Goal: Task Accomplishment & Management: Use online tool/utility

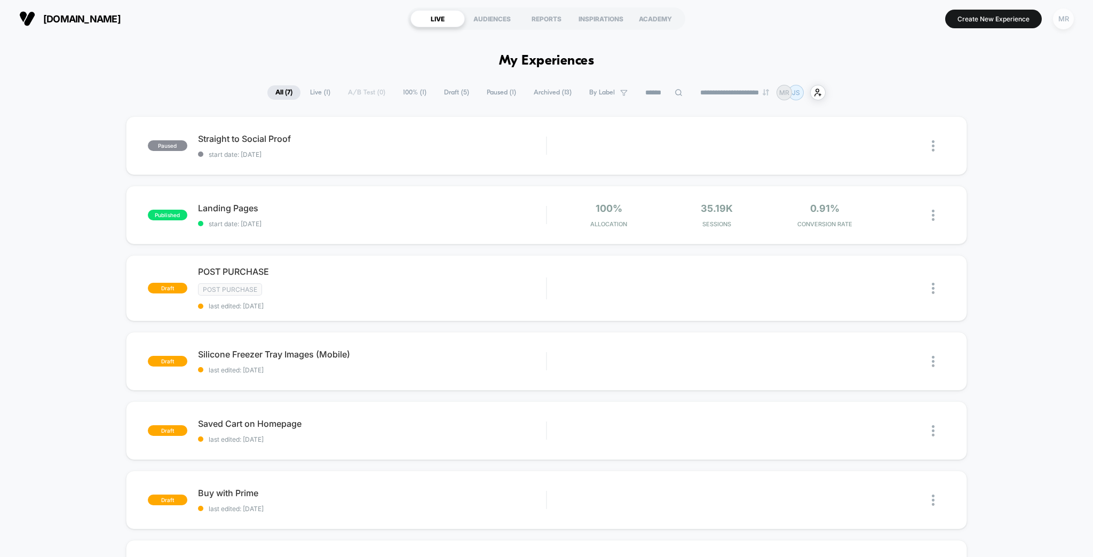
click at [1075, 19] on button "MR" at bounding box center [1063, 19] width 27 height 22
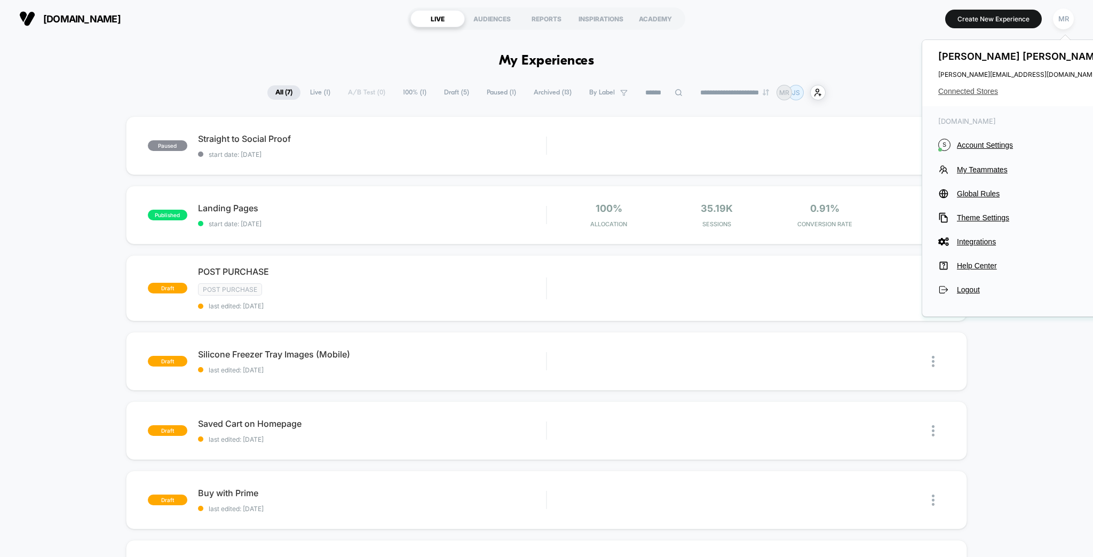
click at [993, 88] on span "Connected Stores" at bounding box center [1022, 91] width 169 height 9
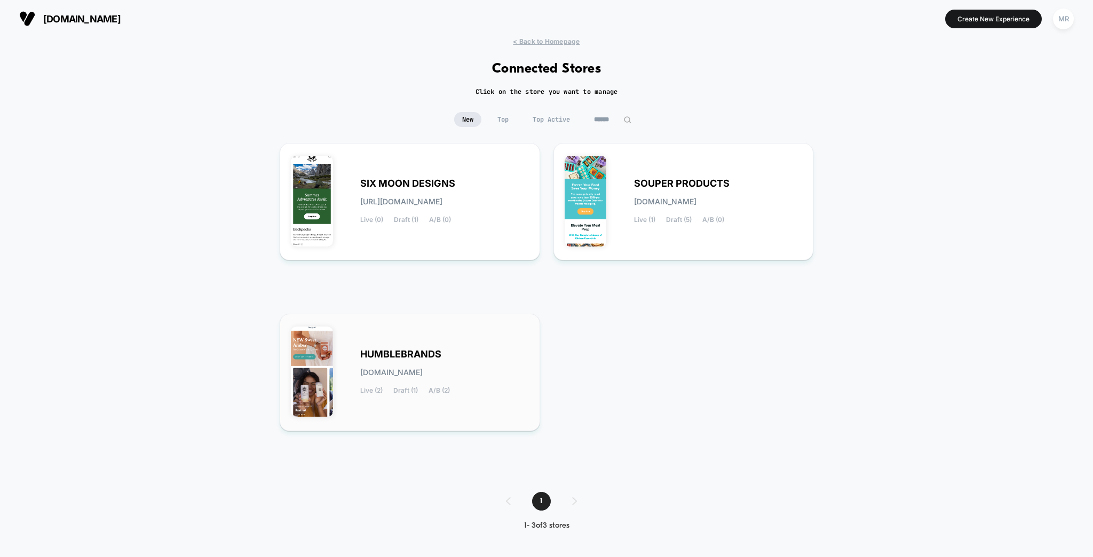
click at [412, 337] on div "HUMBLEBRANDS [DOMAIN_NAME] Live (2) Draft (1) A/B (2)" at bounding box center [410, 372] width 238 height 95
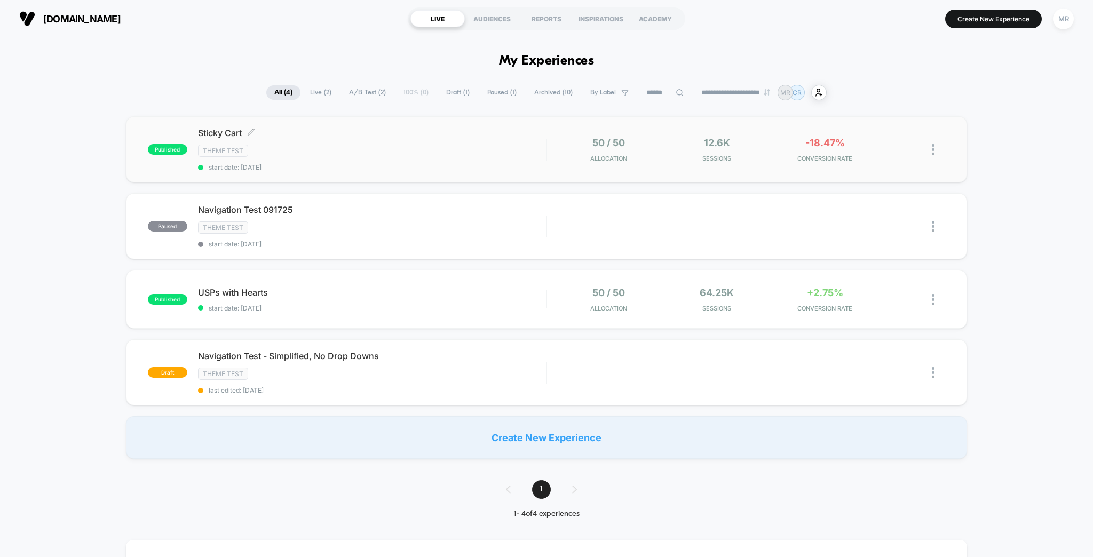
click at [278, 137] on div "Sticky Cart Click to edit experience details Click to edit experience details T…" at bounding box center [372, 150] width 349 height 44
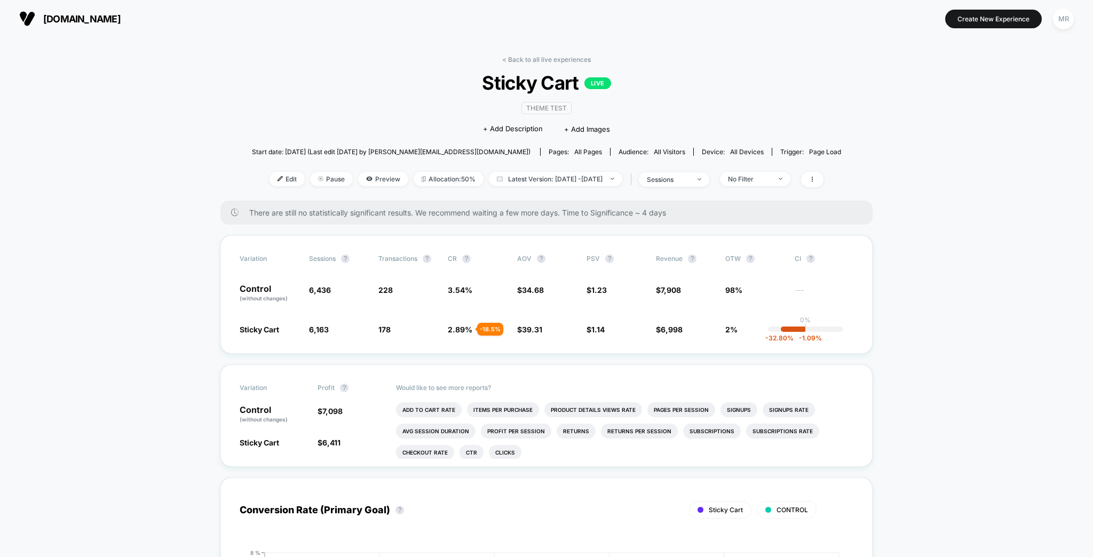
click at [528, 56] on link "< Back to all live experiences" at bounding box center [546, 60] width 89 height 8
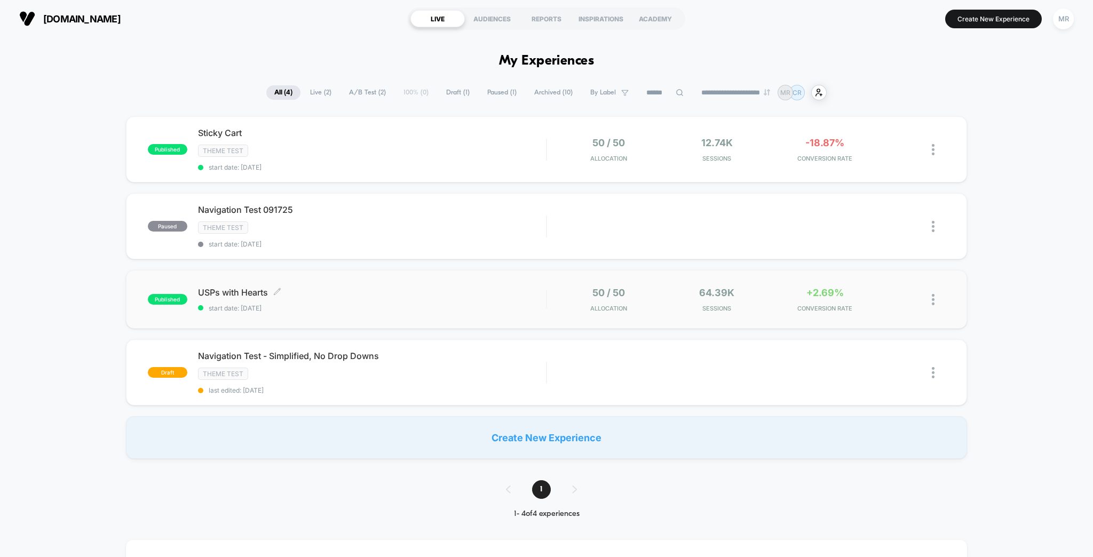
click at [490, 287] on span "USPs with Hearts Click to edit experience details" at bounding box center [372, 292] width 349 height 11
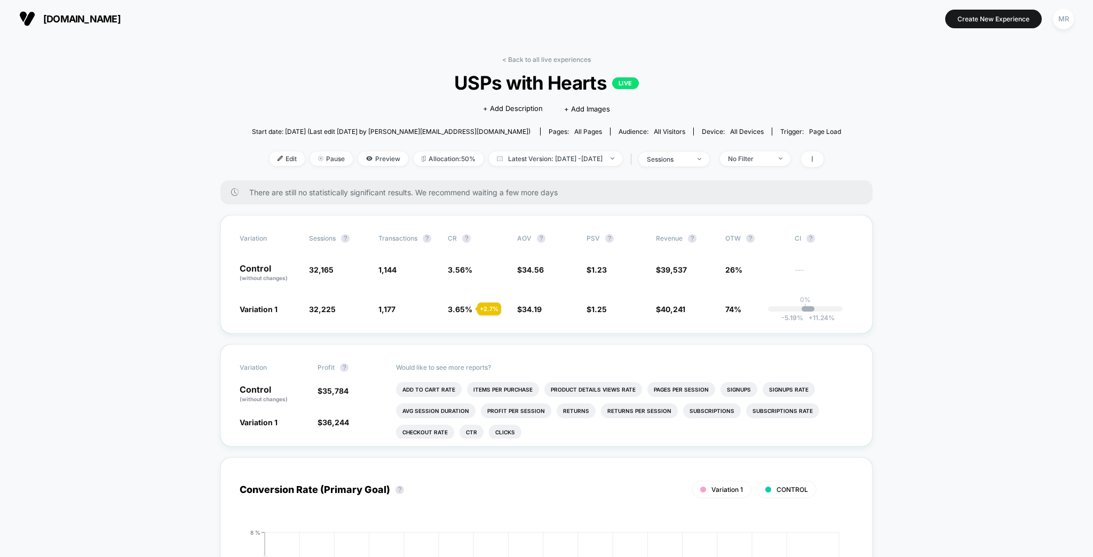
click at [578, 56] on link "< Back to all live experiences" at bounding box center [546, 60] width 89 height 8
